Goal: Transaction & Acquisition: Purchase product/service

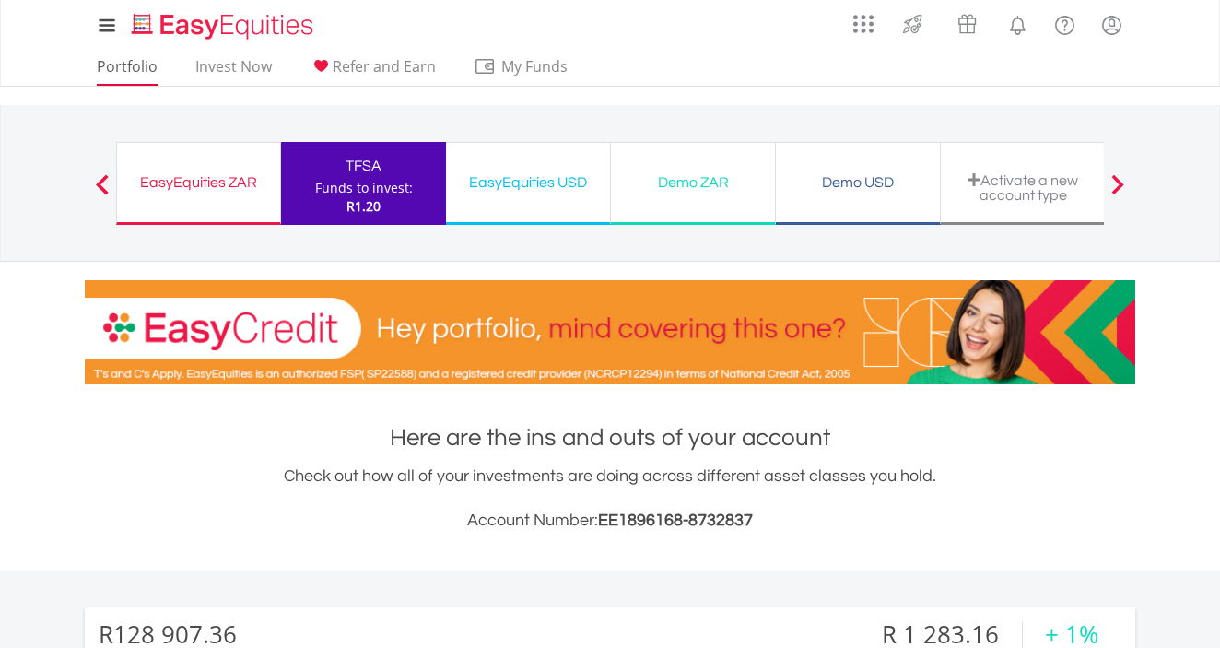
click at [112, 63] on link "Portfolio" at bounding box center [127, 71] width 76 height 29
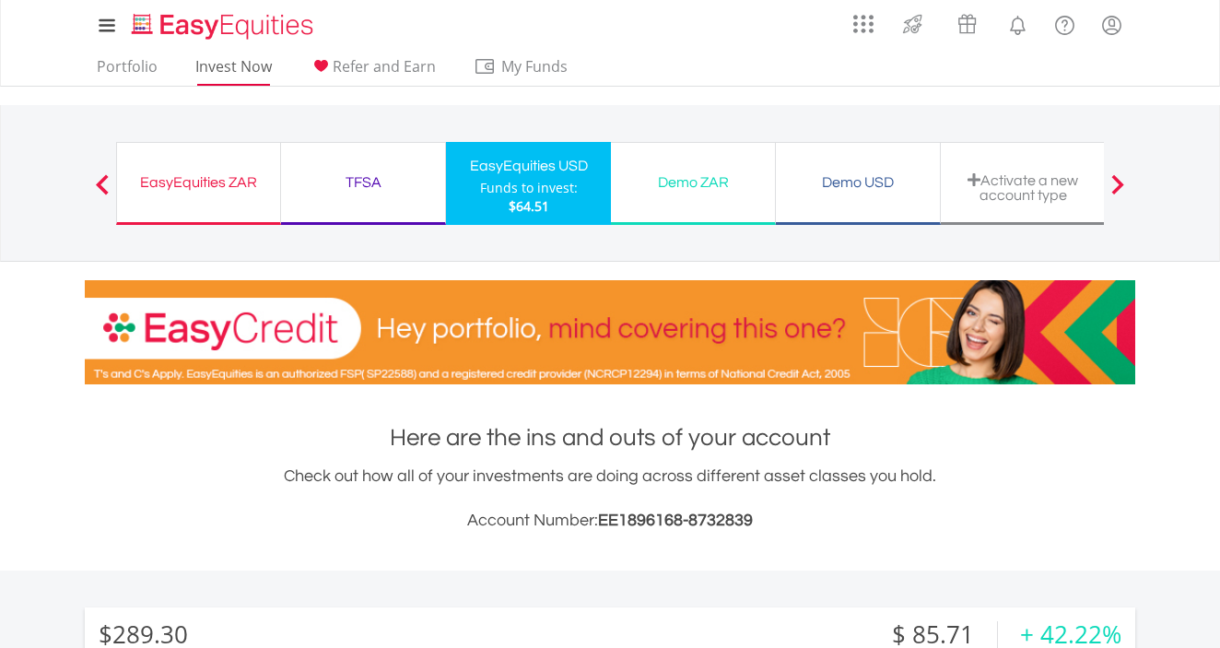
click at [251, 65] on link "Invest Now" at bounding box center [233, 71] width 91 height 29
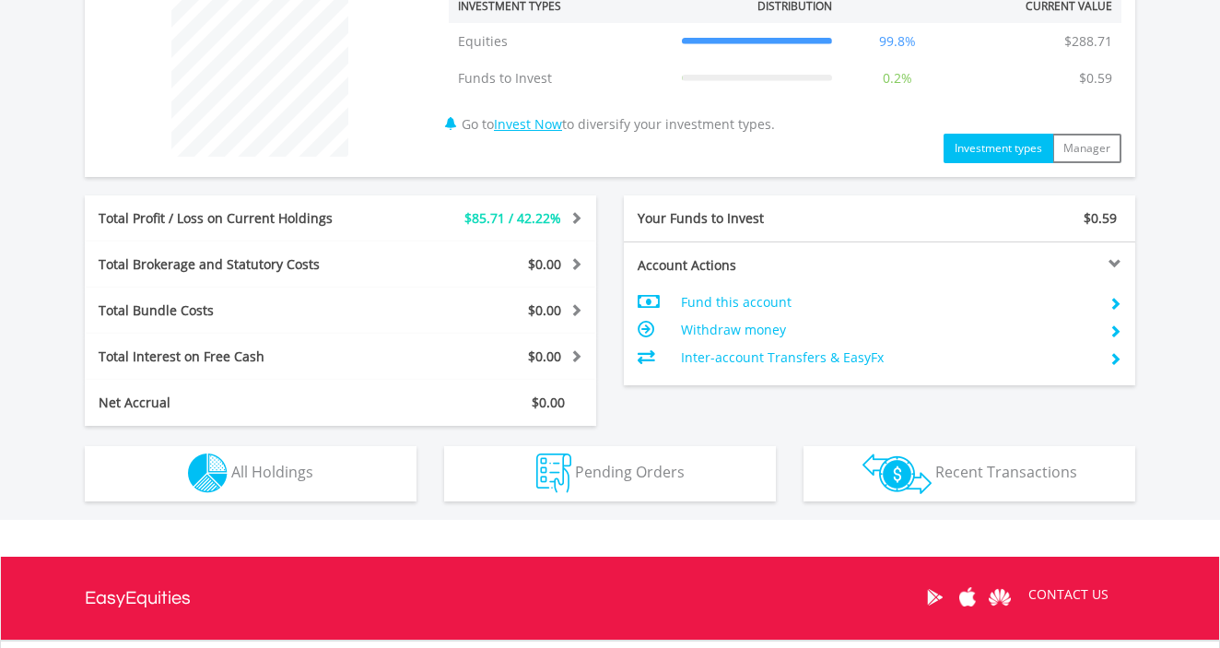
scroll to position [738, 0]
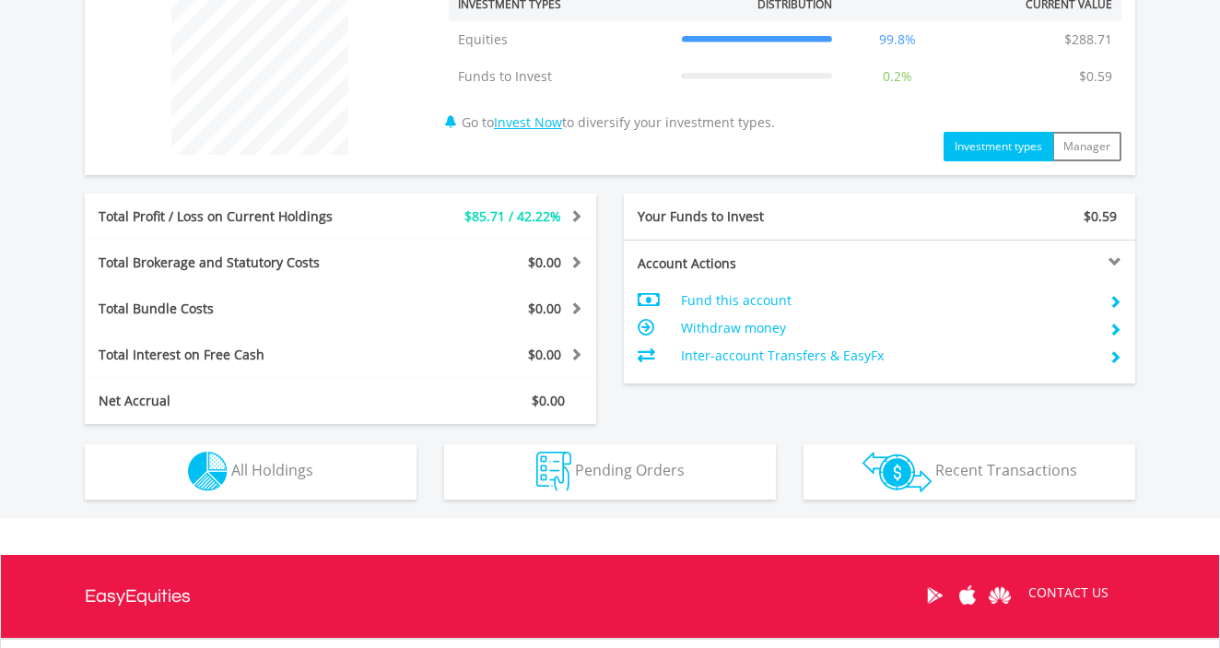
click at [368, 468] on button "Holdings All Holdings" at bounding box center [251, 471] width 332 height 55
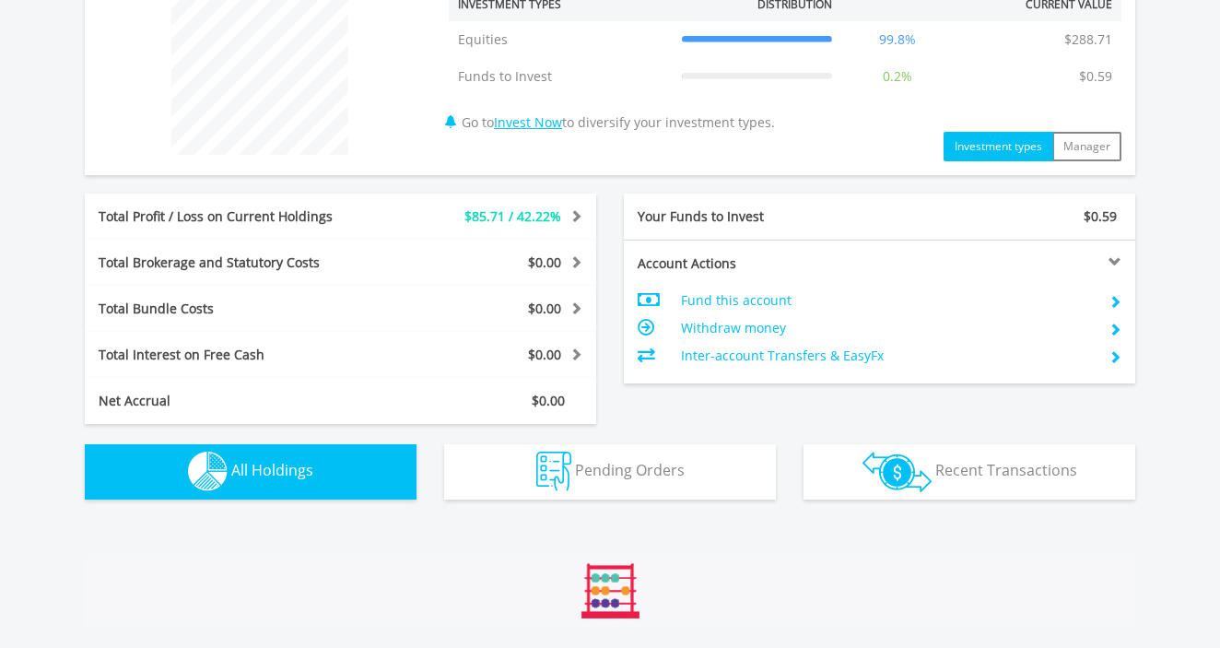
scroll to position [1170, 0]
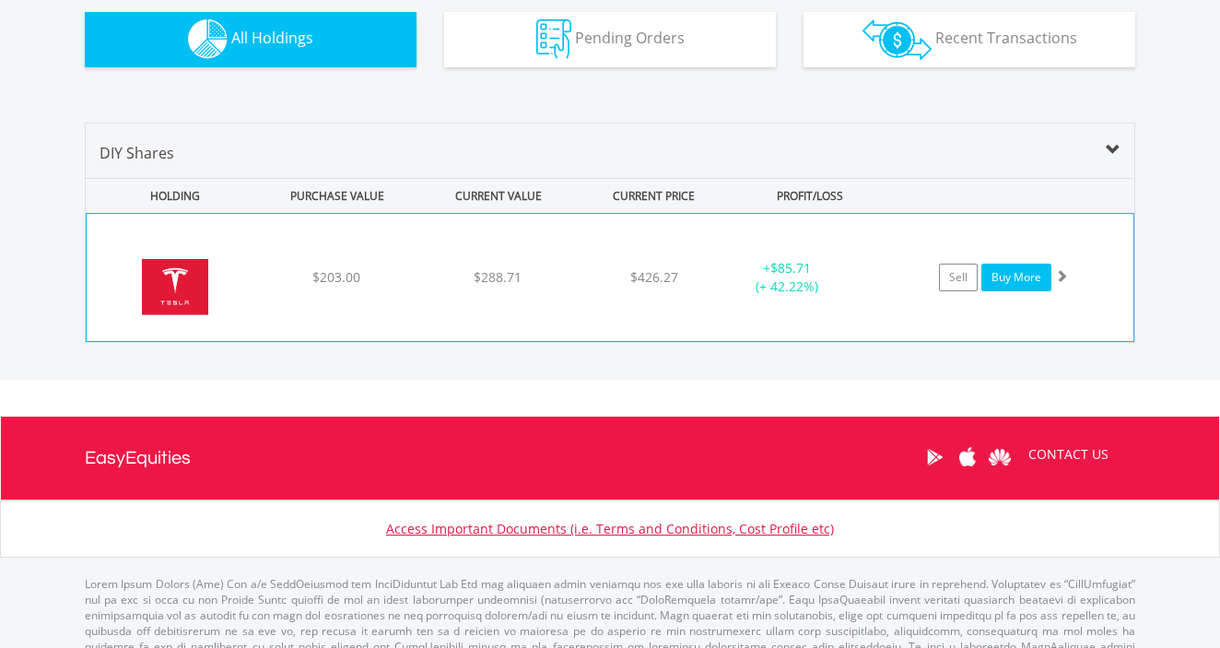
click at [1011, 279] on link "Buy More" at bounding box center [1016, 277] width 70 height 28
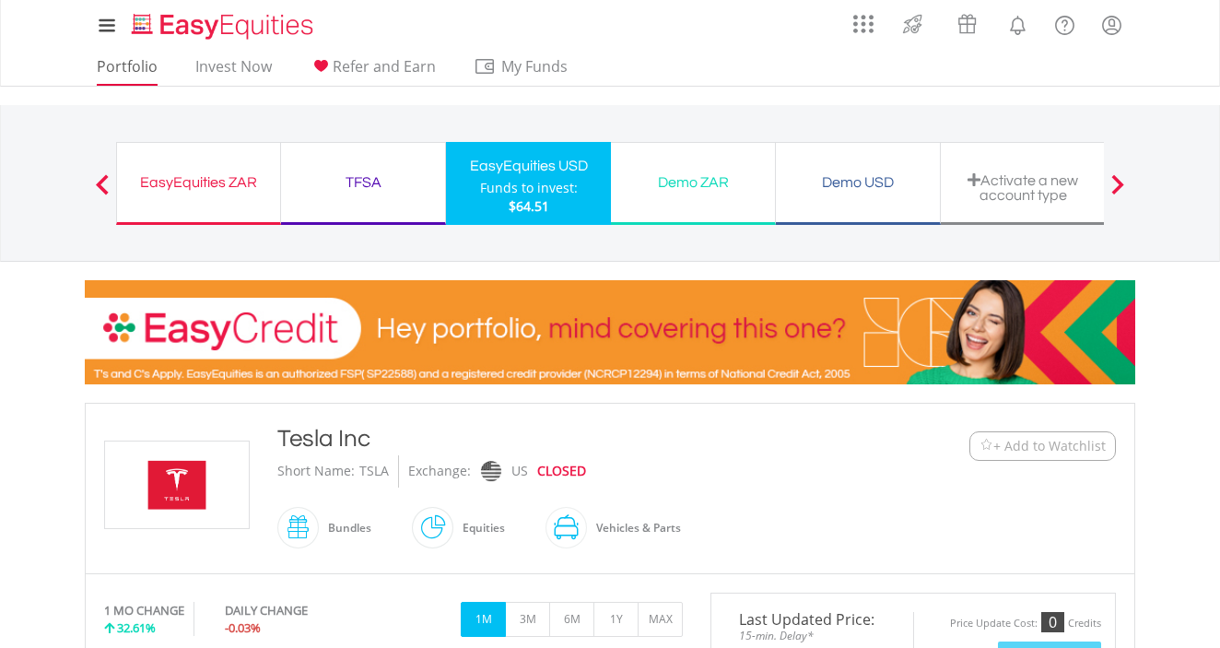
click at [134, 67] on link "Portfolio" at bounding box center [127, 71] width 76 height 29
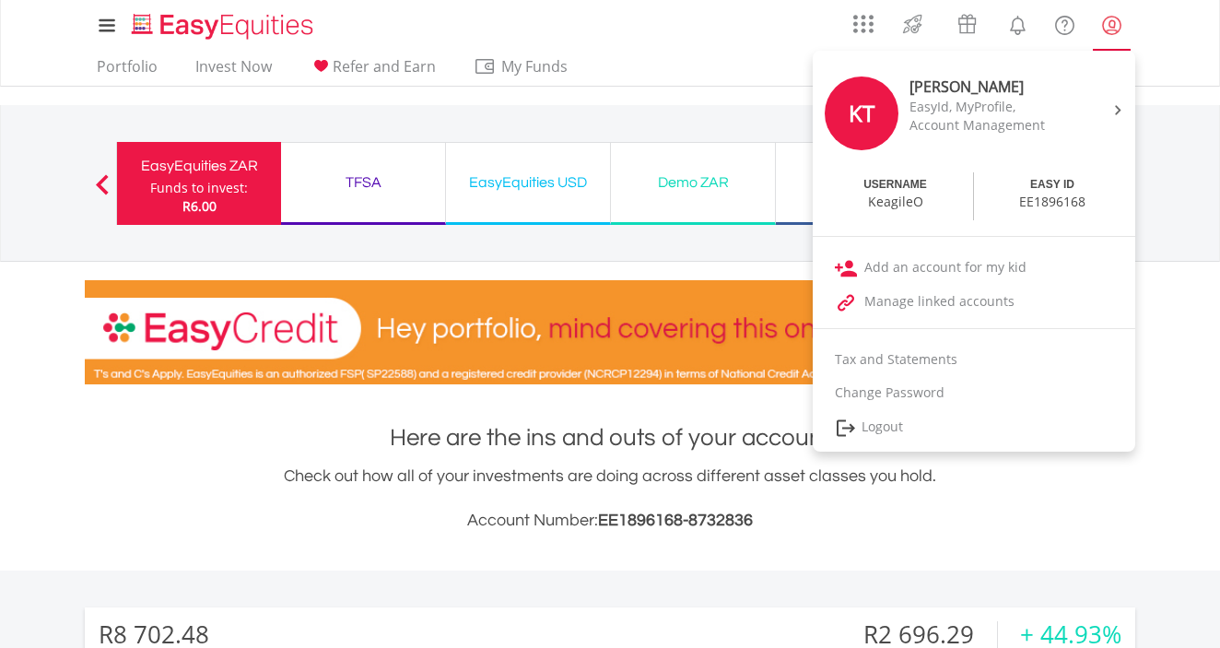
click at [1104, 27] on lord-icon "My Profile" at bounding box center [1111, 25] width 23 height 23
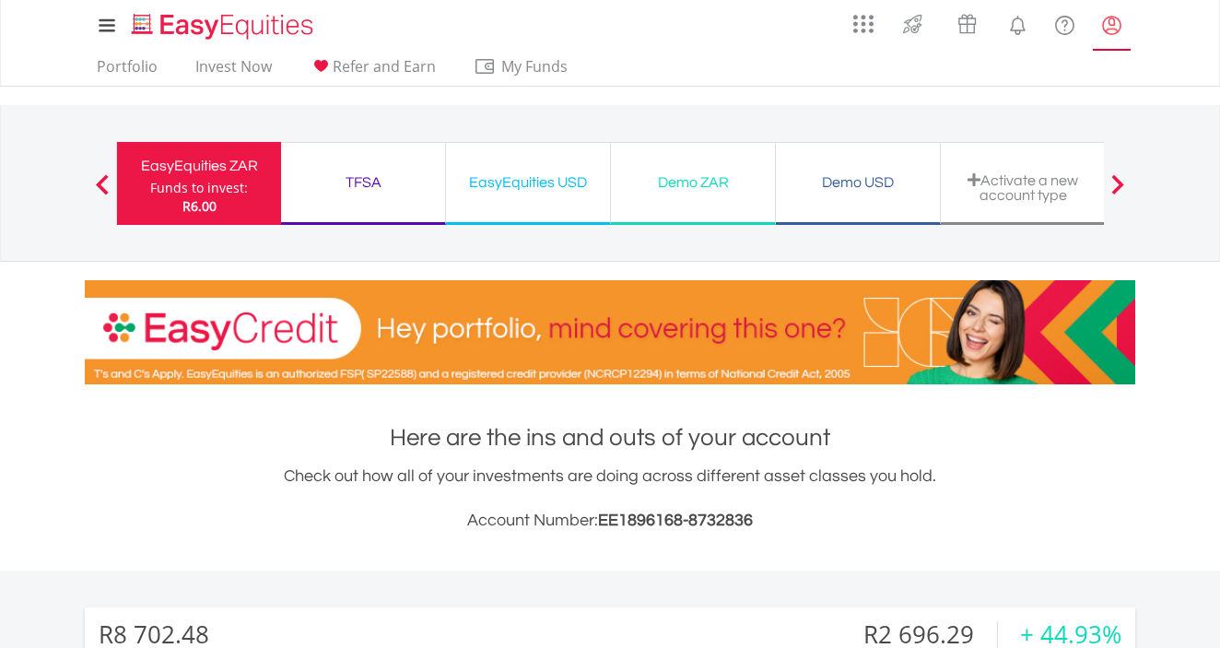
click at [1104, 27] on lord-icon "My Profile" at bounding box center [1111, 25] width 23 height 23
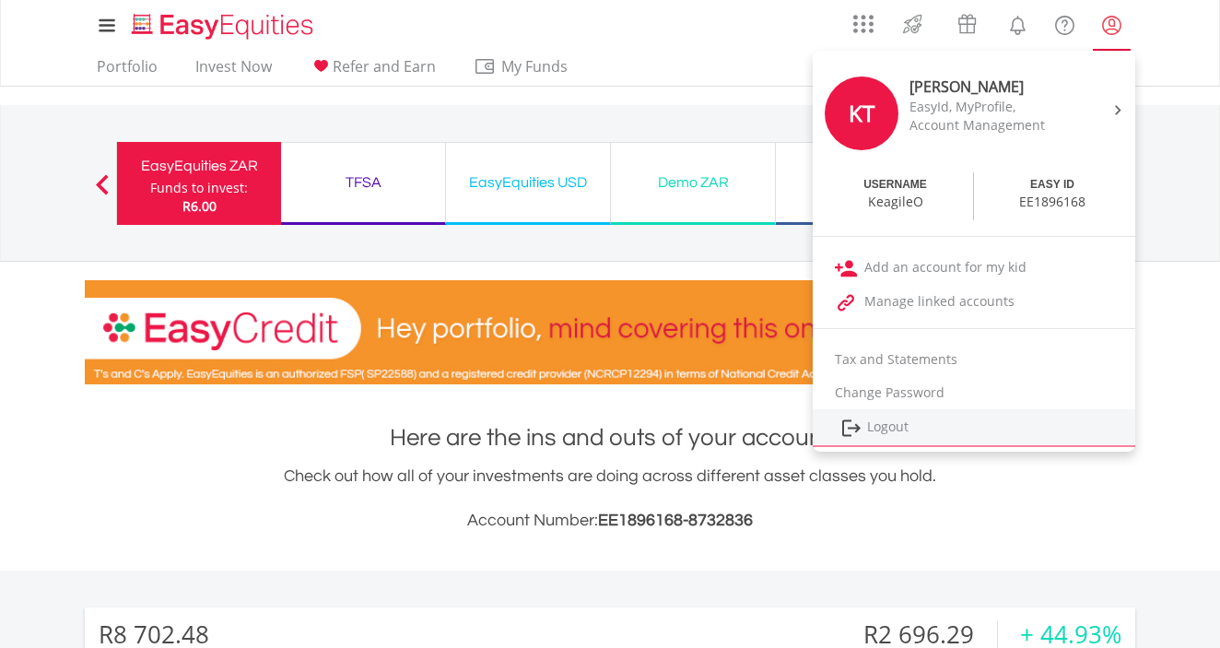
click at [870, 425] on link "Logout" at bounding box center [973, 428] width 322 height 38
